Goal: Information Seeking & Learning: Check status

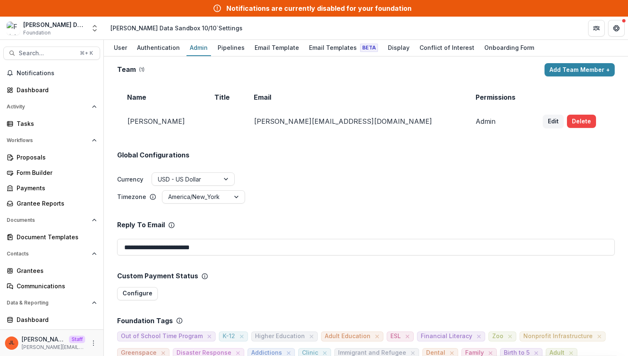
scroll to position [169, 0]
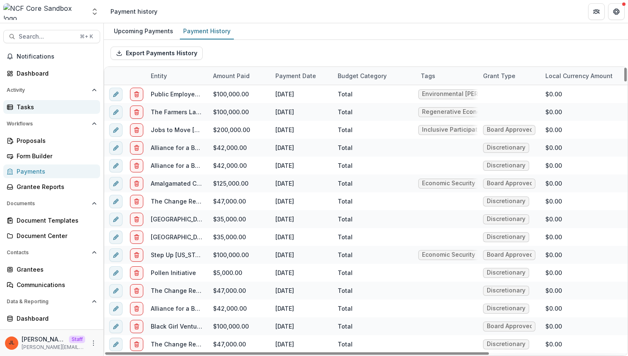
click at [39, 106] on div "Tasks" at bounding box center [55, 107] width 77 height 9
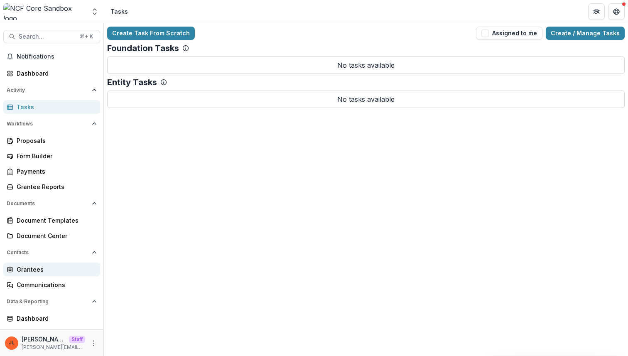
click at [48, 270] on div "Grantees" at bounding box center [55, 269] width 77 height 9
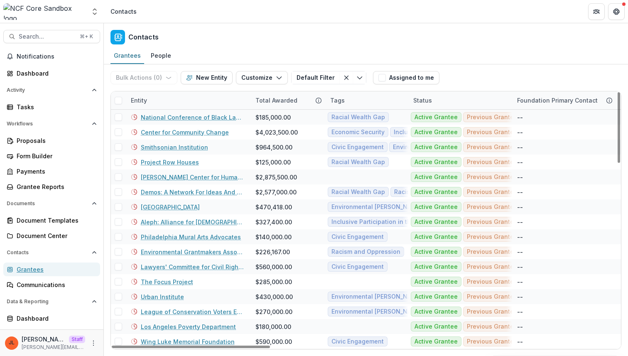
scroll to position [437, 0]
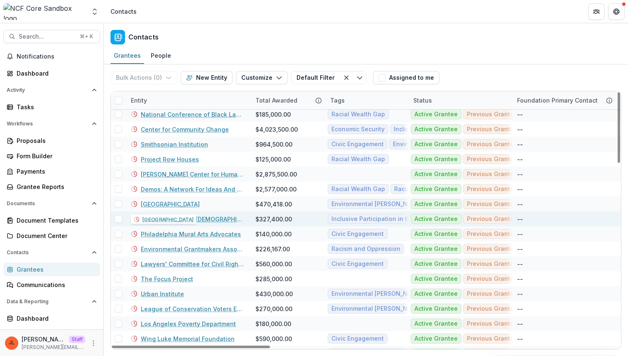
click at [168, 222] on link "Aleph: Alliance for Jewish Renewal" at bounding box center [193, 219] width 105 height 9
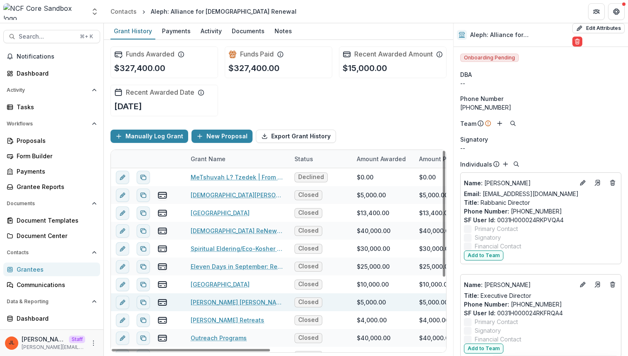
click at [229, 307] on link "Rabbi Abraham Joshua Heschel's 25th Yahrzeit" at bounding box center [238, 302] width 94 height 9
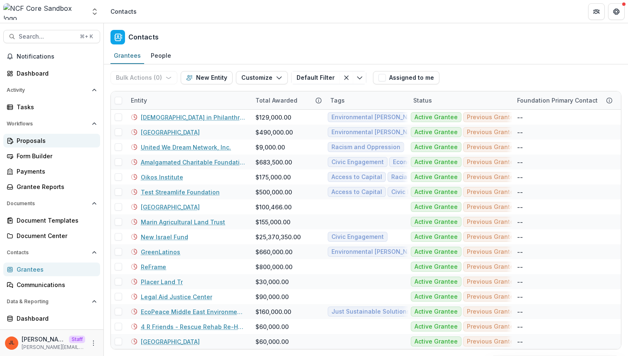
click at [36, 146] on link "Proposals" at bounding box center [51, 141] width 97 height 14
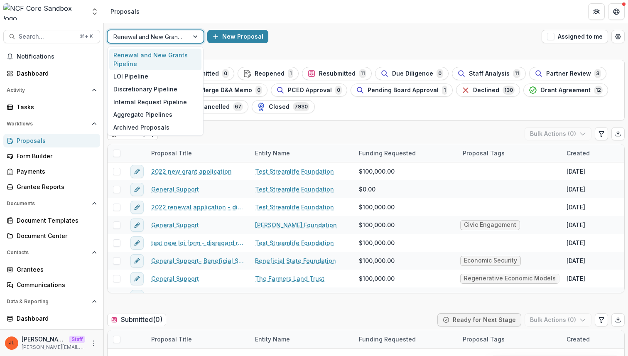
click at [172, 35] on div at bounding box center [147, 37] width 69 height 10
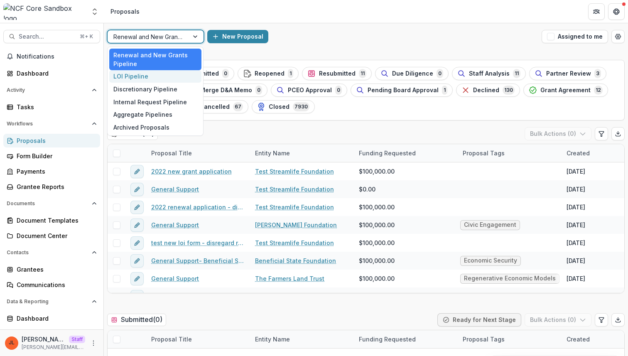
click at [150, 76] on div "LOI Pipeline" at bounding box center [155, 76] width 92 height 13
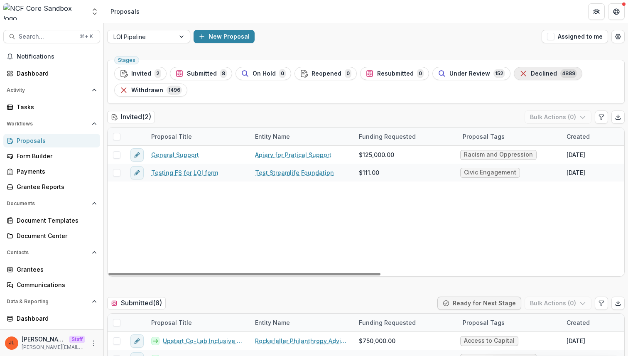
click at [556, 79] on button "Declined 4889" at bounding box center [548, 73] width 69 height 13
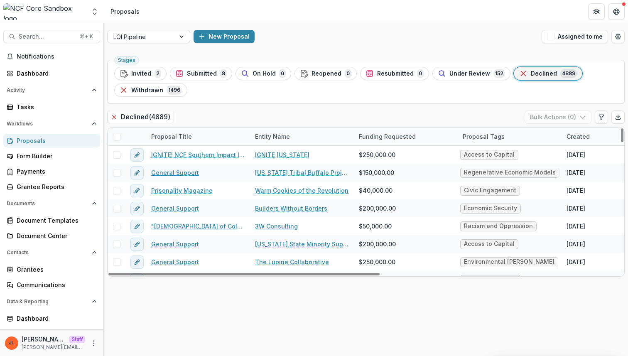
click at [185, 171] on link "General Support" at bounding box center [175, 172] width 48 height 9
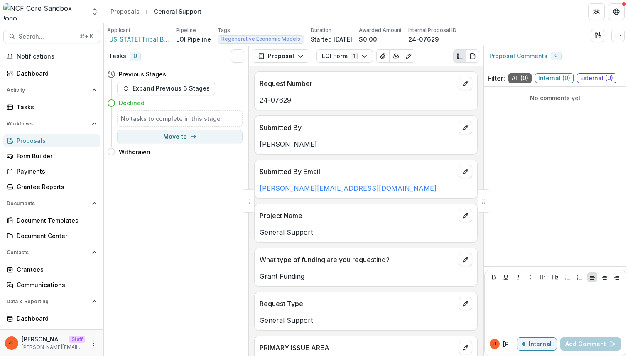
drag, startPoint x: 131, startPoint y: 262, endPoint x: 224, endPoint y: 262, distance: 93.5
click at [158, 262] on div "Tasks 0 Show Cancelled Tasks Previous Stages Expand Previous 6 Stages Declined …" at bounding box center [176, 201] width 145 height 310
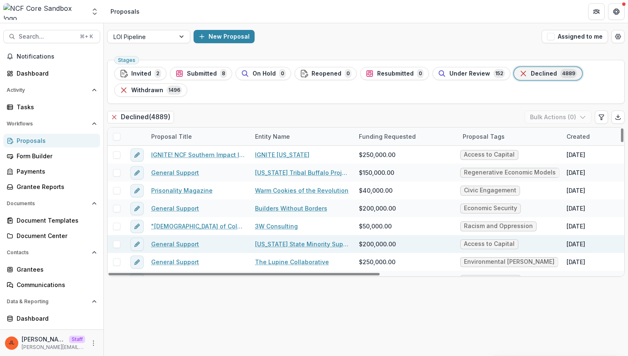
click at [185, 242] on link "General Support" at bounding box center [175, 244] width 48 height 9
